Goal: Obtain resource: Download file/media

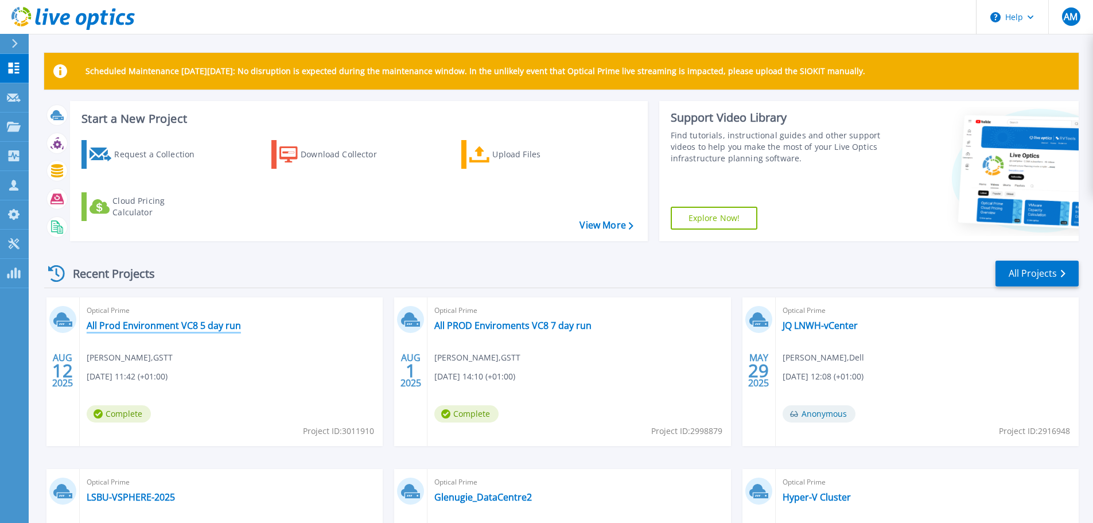
click at [180, 328] on link "All Prod Environment VC8 5 day run" at bounding box center [164, 325] width 154 height 11
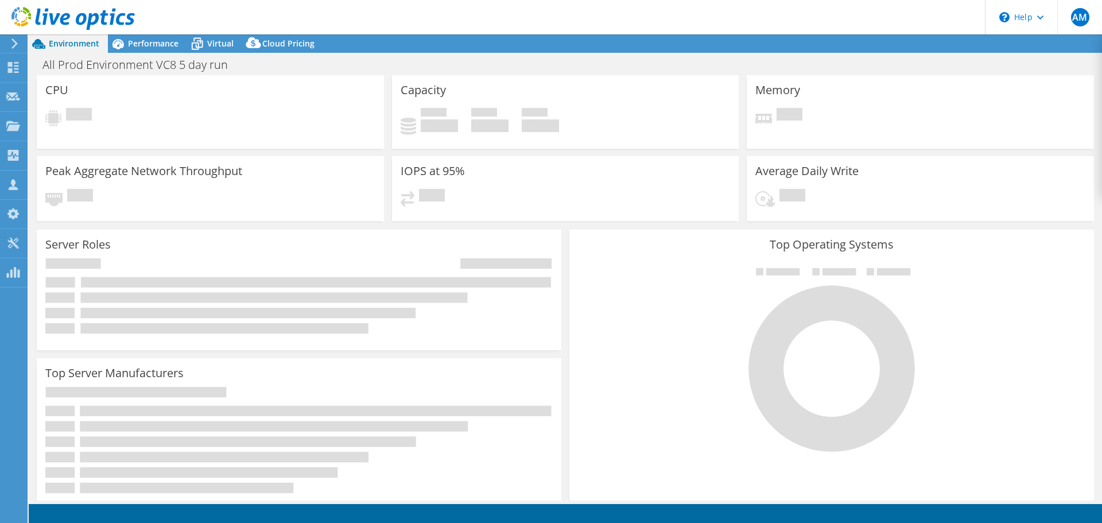
select select "USD"
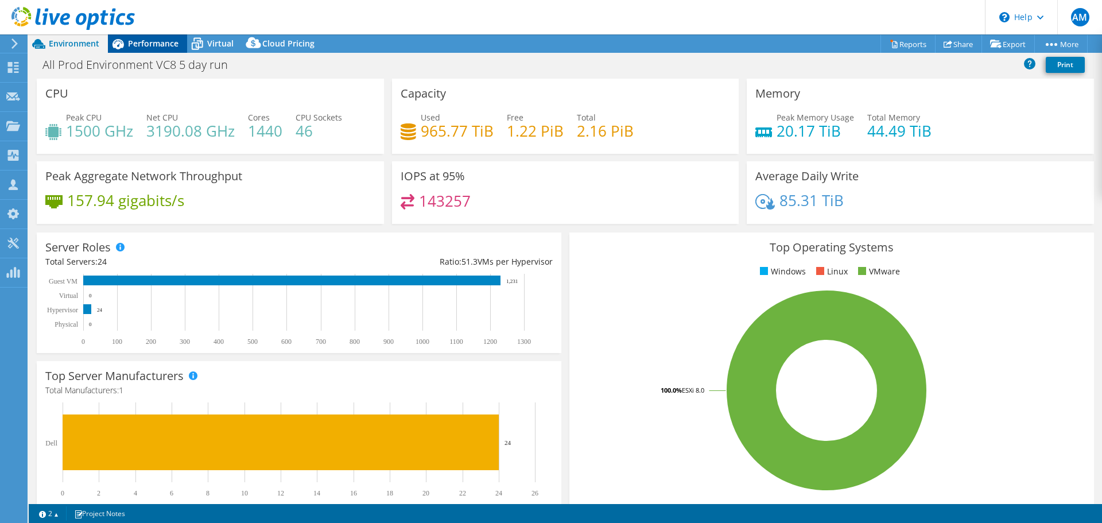
click at [151, 39] on span "Performance" at bounding box center [153, 43] width 51 height 11
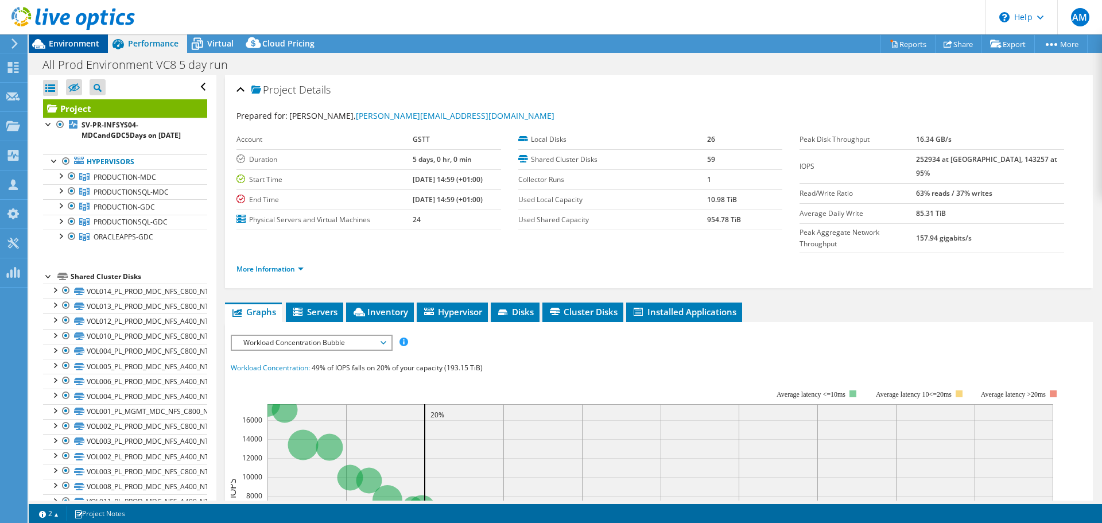
click at [79, 44] on span "Environment" at bounding box center [74, 43] width 51 height 11
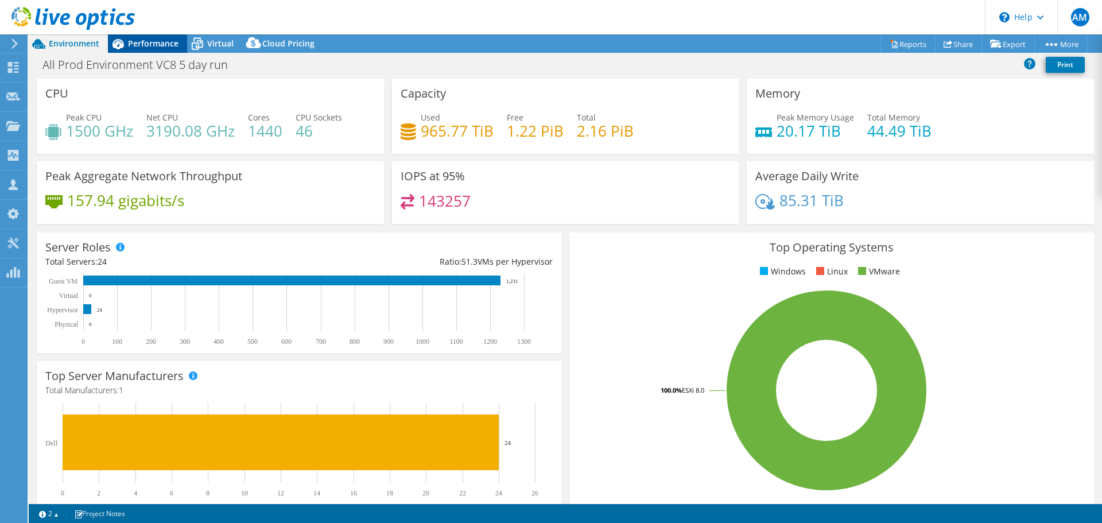
click at [151, 45] on span "Performance" at bounding box center [153, 43] width 51 height 11
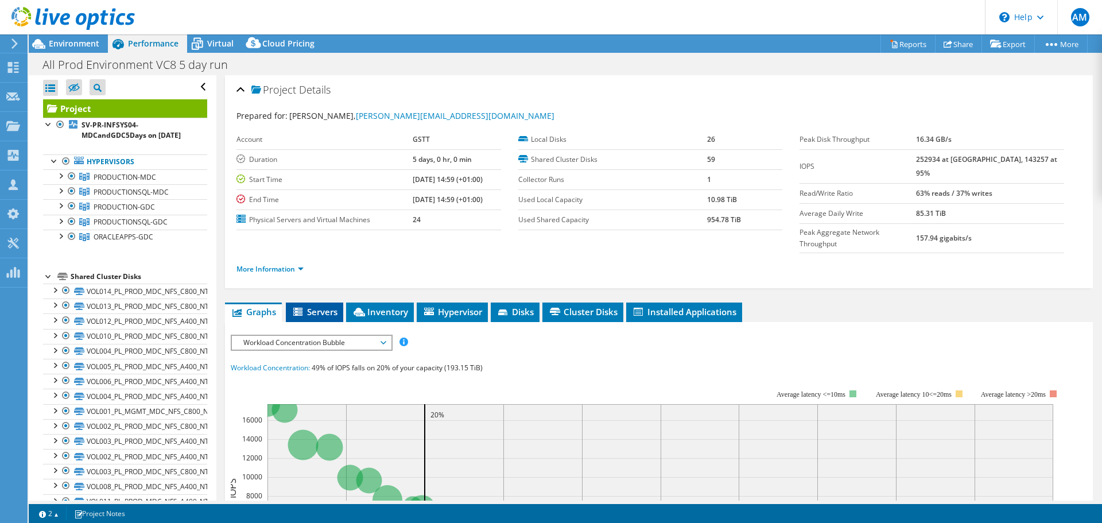
click at [313, 306] on span "Servers" at bounding box center [315, 311] width 46 height 11
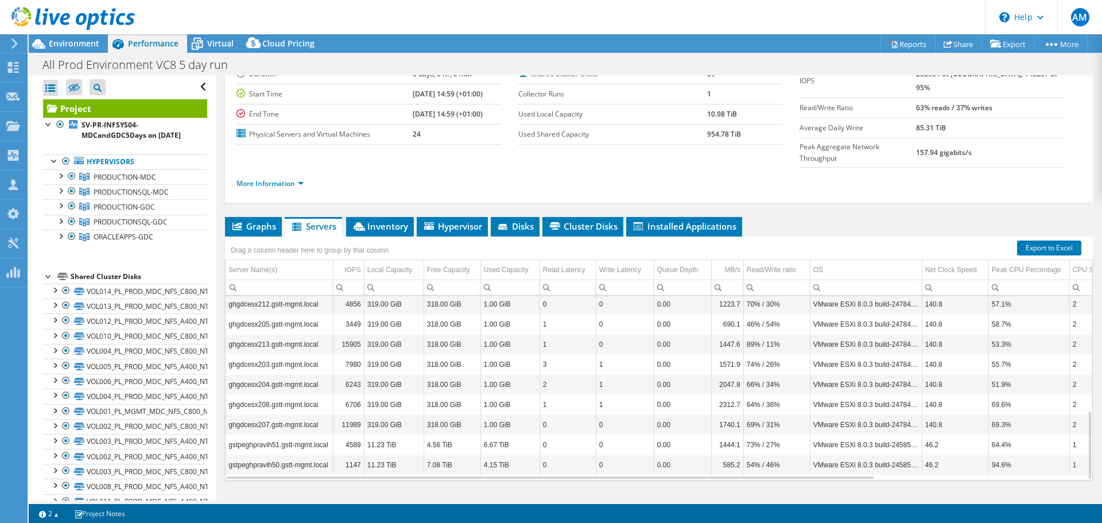
scroll to position [86, 0]
click at [202, 38] on icon at bounding box center [197, 44] width 20 height 20
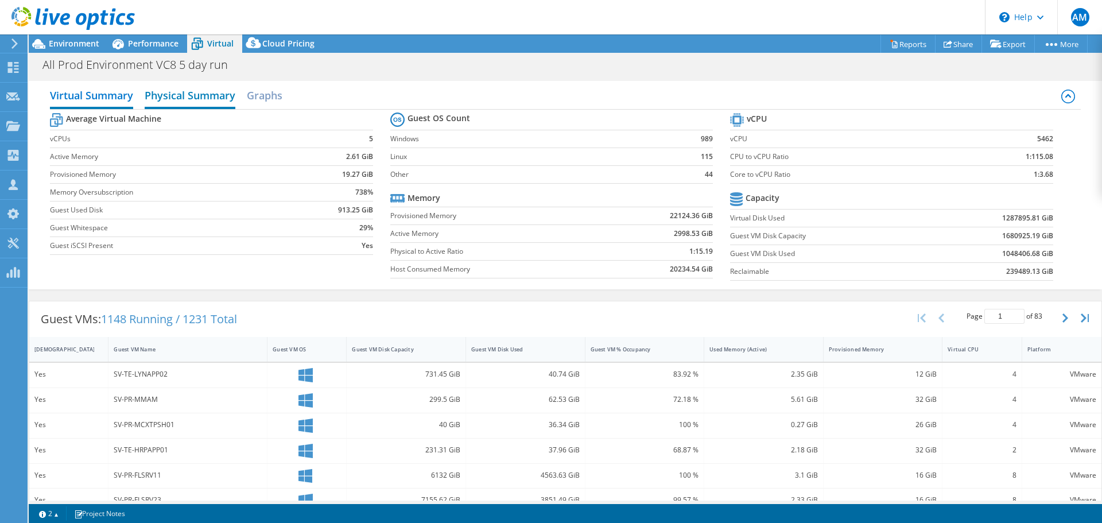
click at [187, 96] on h2 "Physical Summary" at bounding box center [190, 96] width 91 height 25
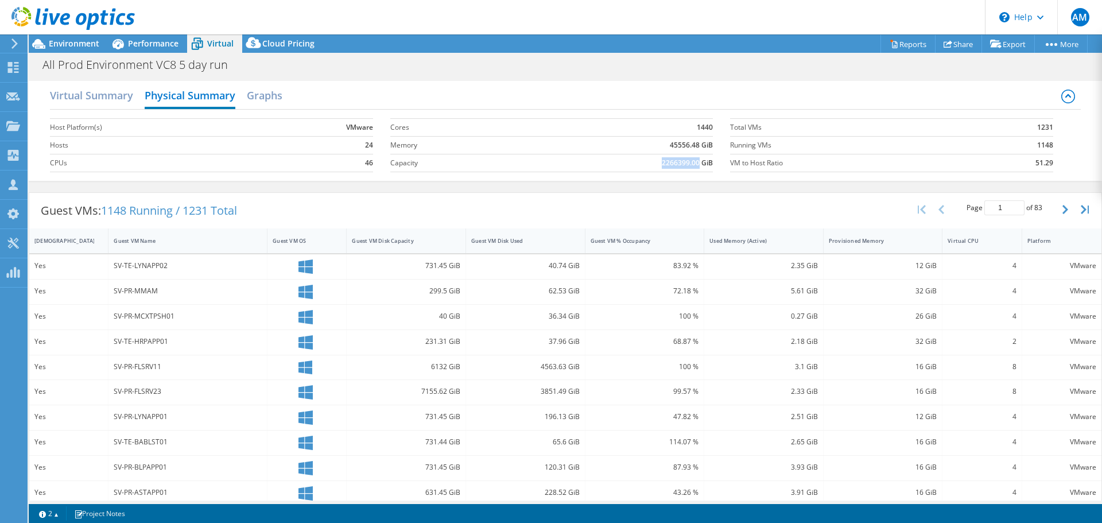
drag, startPoint x: 693, startPoint y: 162, endPoint x: 651, endPoint y: 162, distance: 42.5
click at [651, 162] on td "2266399.00 GiB" at bounding box center [616, 163] width 196 height 18
copy b "2266399.00"
click at [71, 43] on span "Environment" at bounding box center [74, 43] width 51 height 11
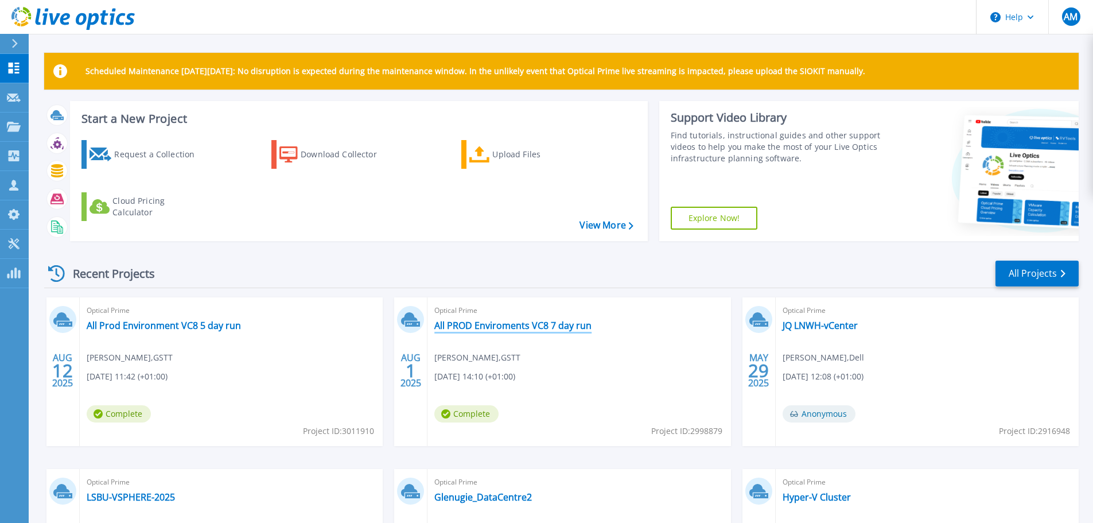
click at [475, 326] on link "All PROD Enviroments VC8 7 day run" at bounding box center [513, 325] width 157 height 11
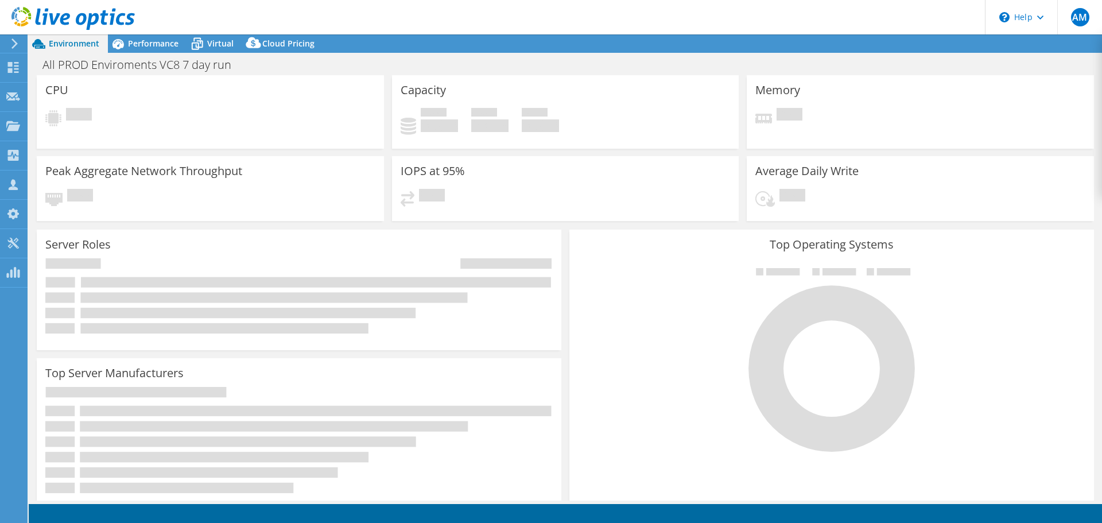
select select "EULondon"
select select "GBP"
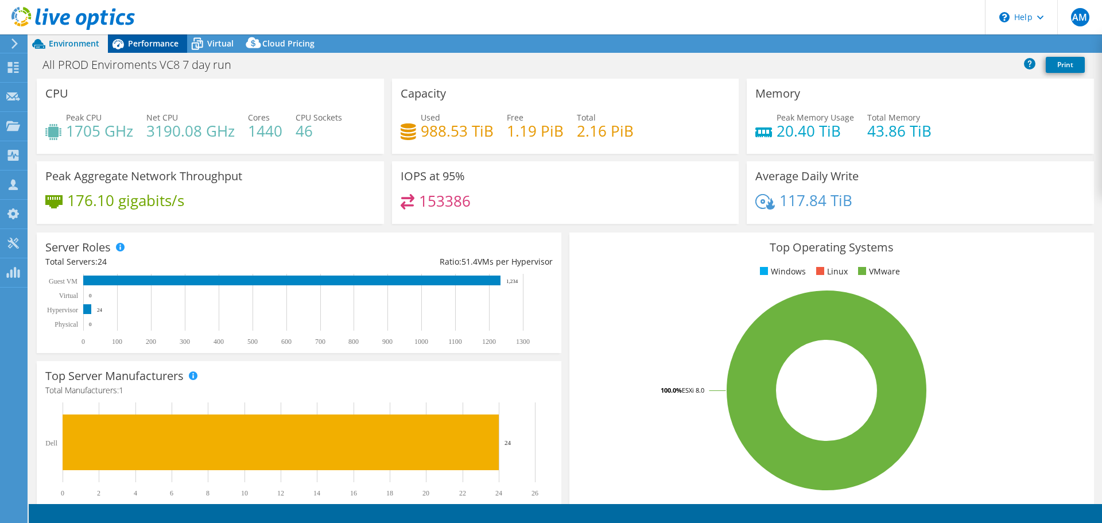
click at [139, 40] on span "Performance" at bounding box center [153, 43] width 51 height 11
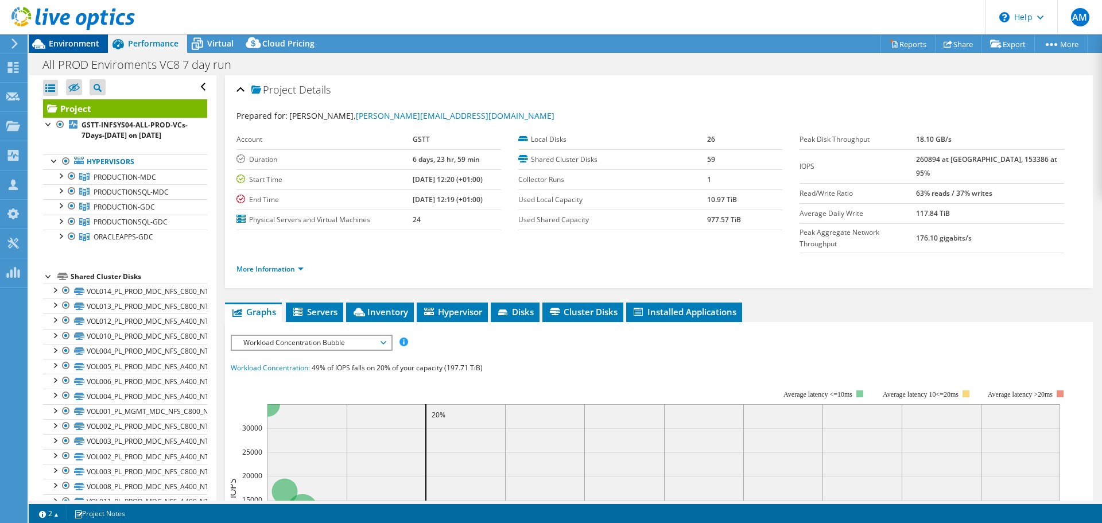
click at [87, 40] on span "Environment" at bounding box center [74, 43] width 51 height 11
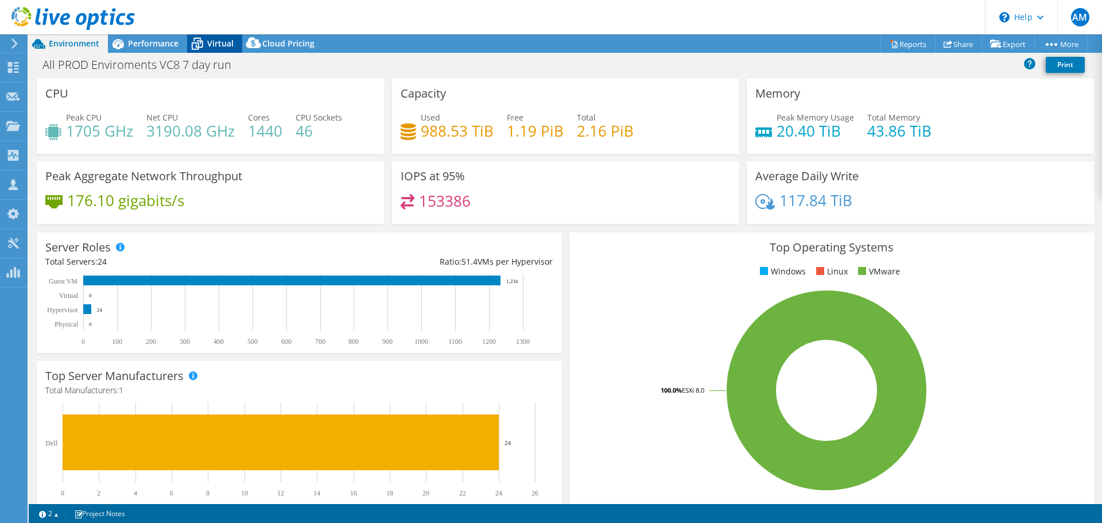
click at [212, 40] on span "Virtual" at bounding box center [220, 43] width 26 height 11
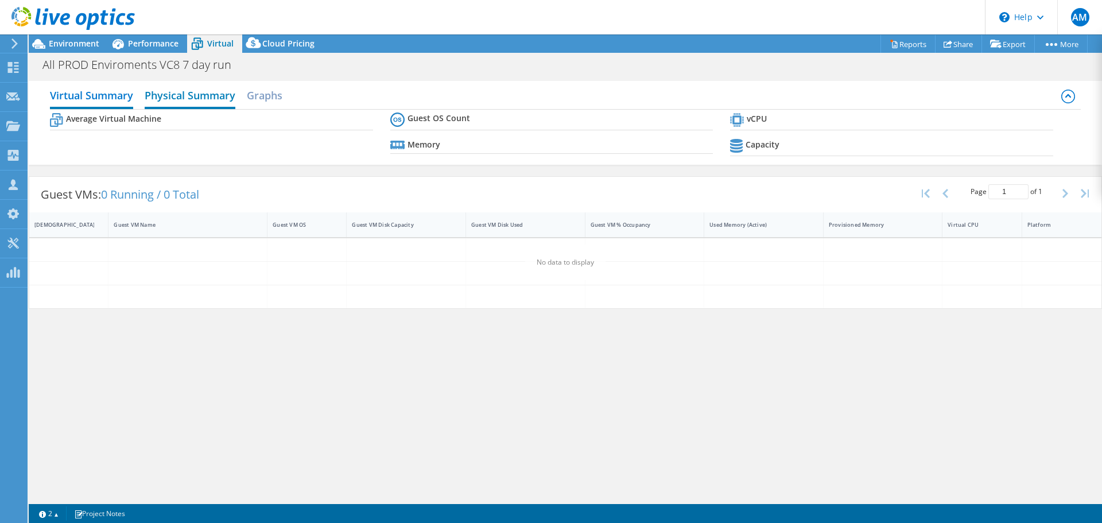
click at [197, 92] on h2 "Physical Summary" at bounding box center [190, 96] width 91 height 25
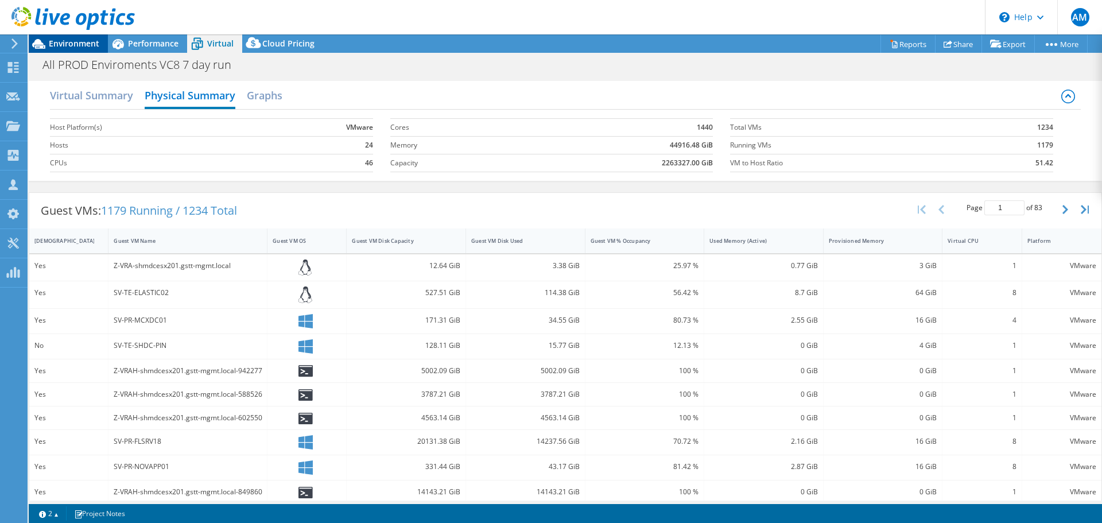
click at [55, 43] on span "Environment" at bounding box center [74, 43] width 51 height 11
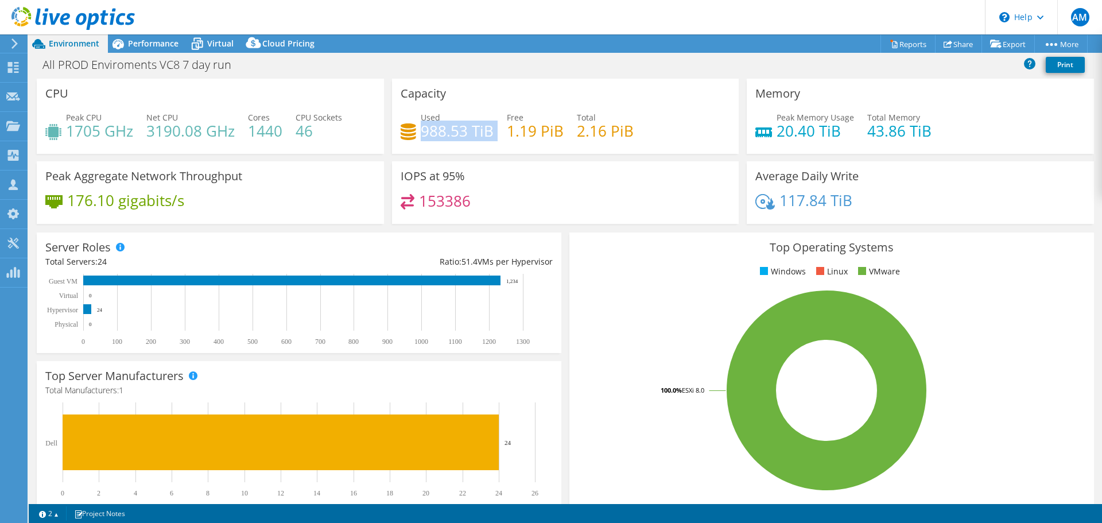
drag, startPoint x: 419, startPoint y: 131, endPoint x: 490, endPoint y: 134, distance: 71.2
click at [490, 134] on div "Used 988.53 TiB Free 1.19 PiB Total 2.16 PiB" at bounding box center [566, 129] width 330 height 37
click at [498, 144] on div "Used 988.53 TiB Free 1.19 PiB Total 2.16 PiB" at bounding box center [566, 129] width 330 height 37
click at [168, 46] on span "Performance" at bounding box center [153, 43] width 51 height 11
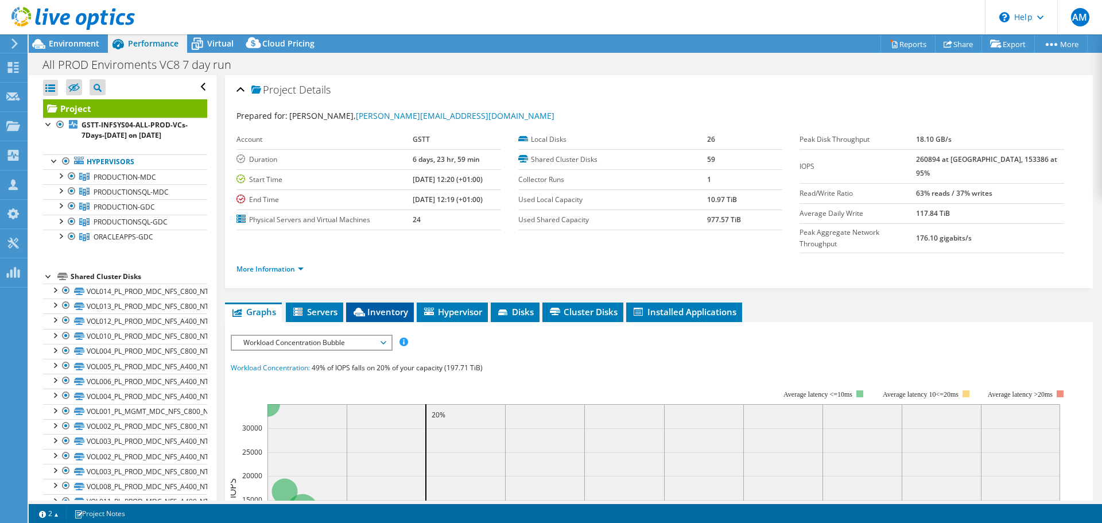
click at [378, 306] on span "Inventory" at bounding box center [380, 311] width 56 height 11
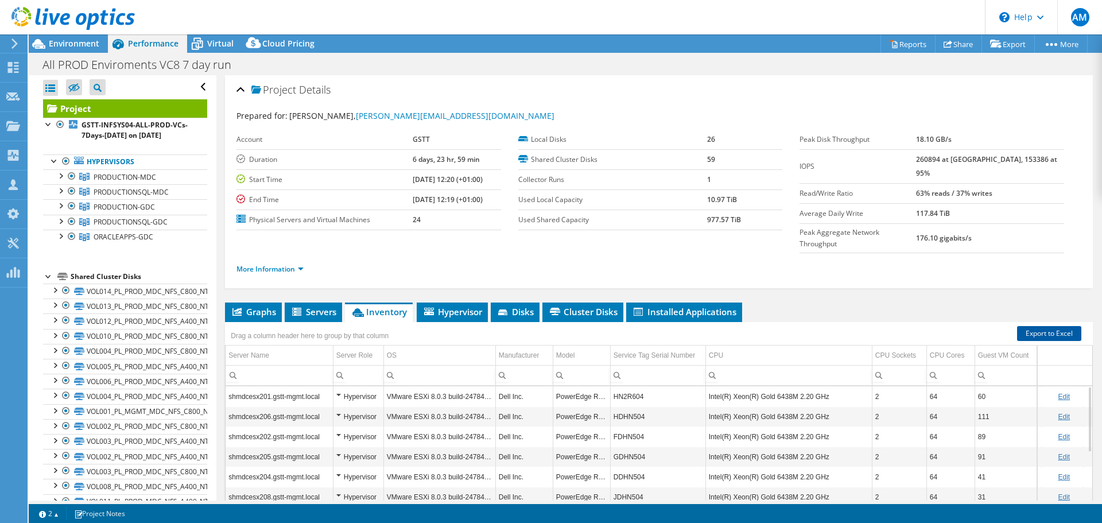
click at [1049, 326] on link "Export to Excel" at bounding box center [1049, 333] width 64 height 15
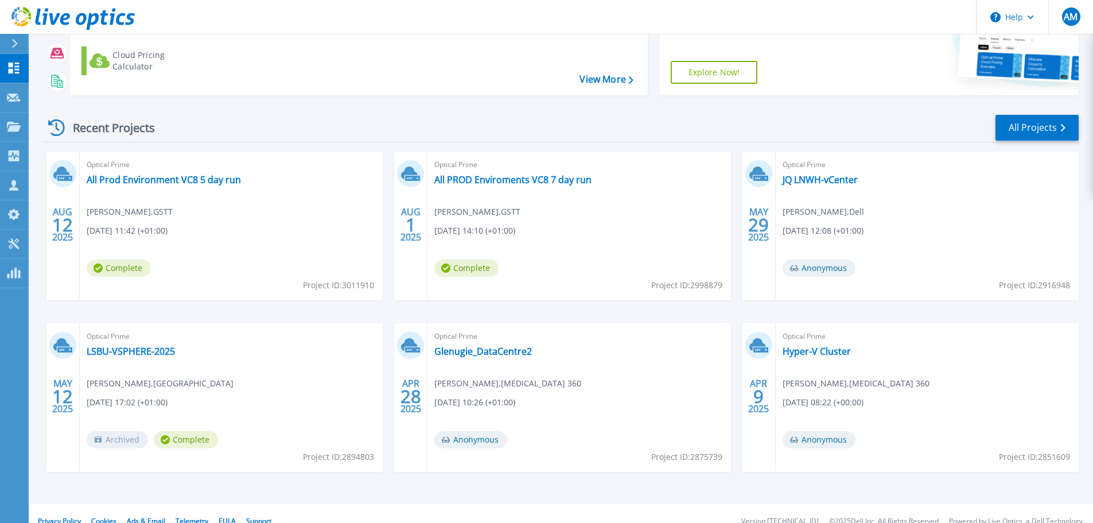
scroll to position [161, 0]
